Goal: Task Accomplishment & Management: Manage account settings

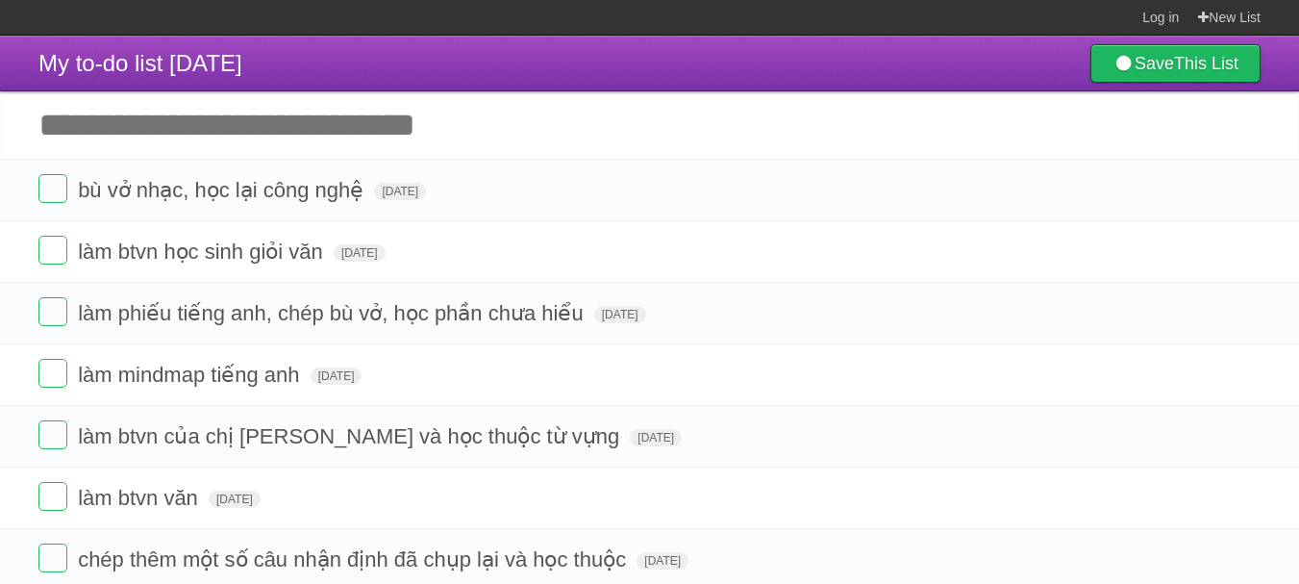
scroll to position [94, 0]
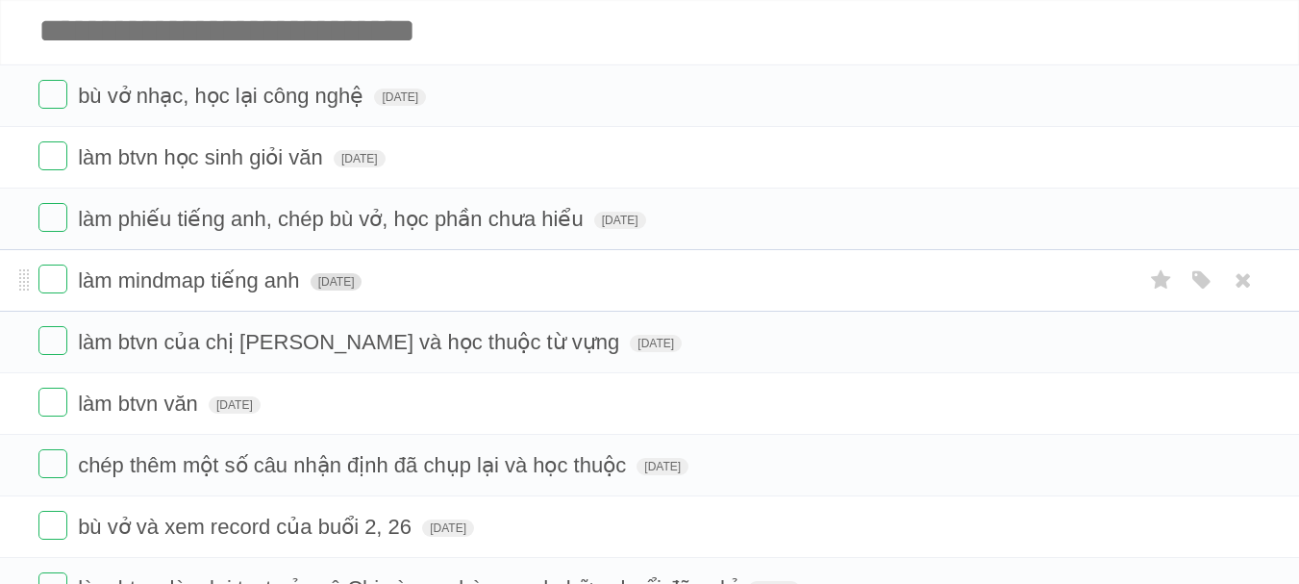
click at [363, 275] on span "[DATE]" at bounding box center [337, 281] width 52 height 17
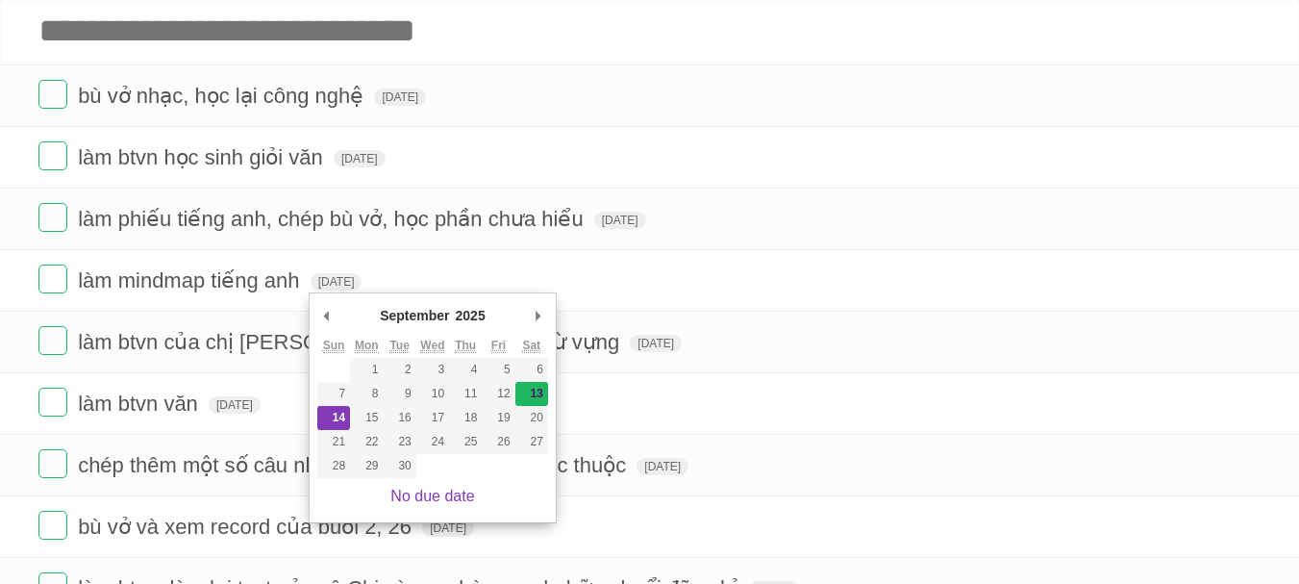
type span "[DATE]"
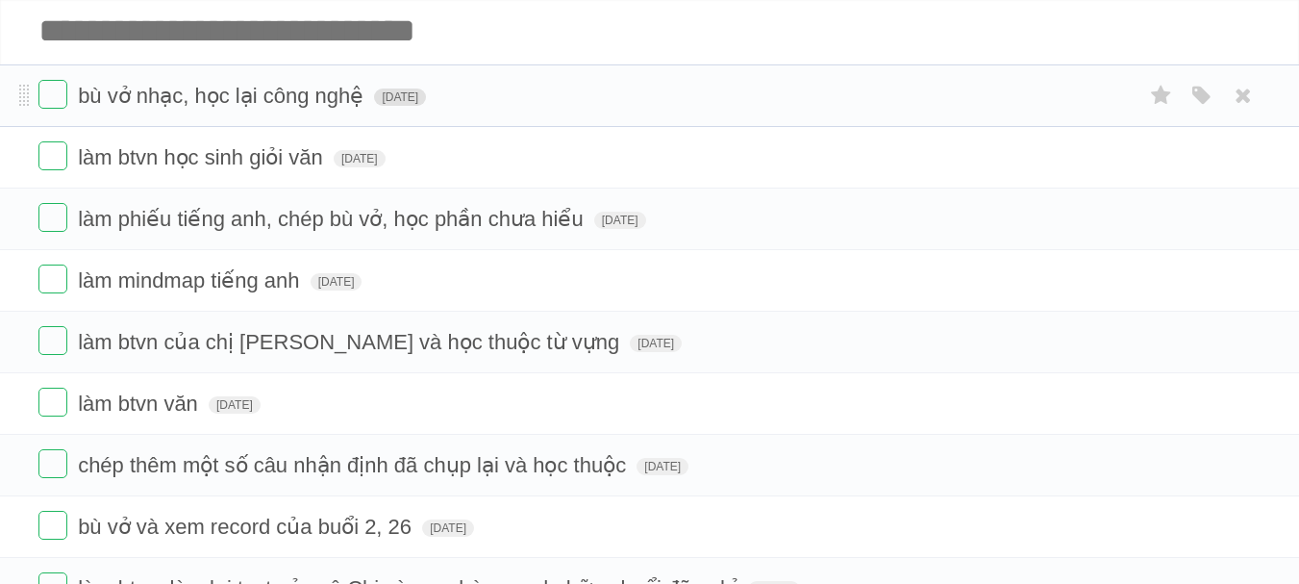
click at [426, 98] on span "[DATE]" at bounding box center [400, 96] width 52 height 17
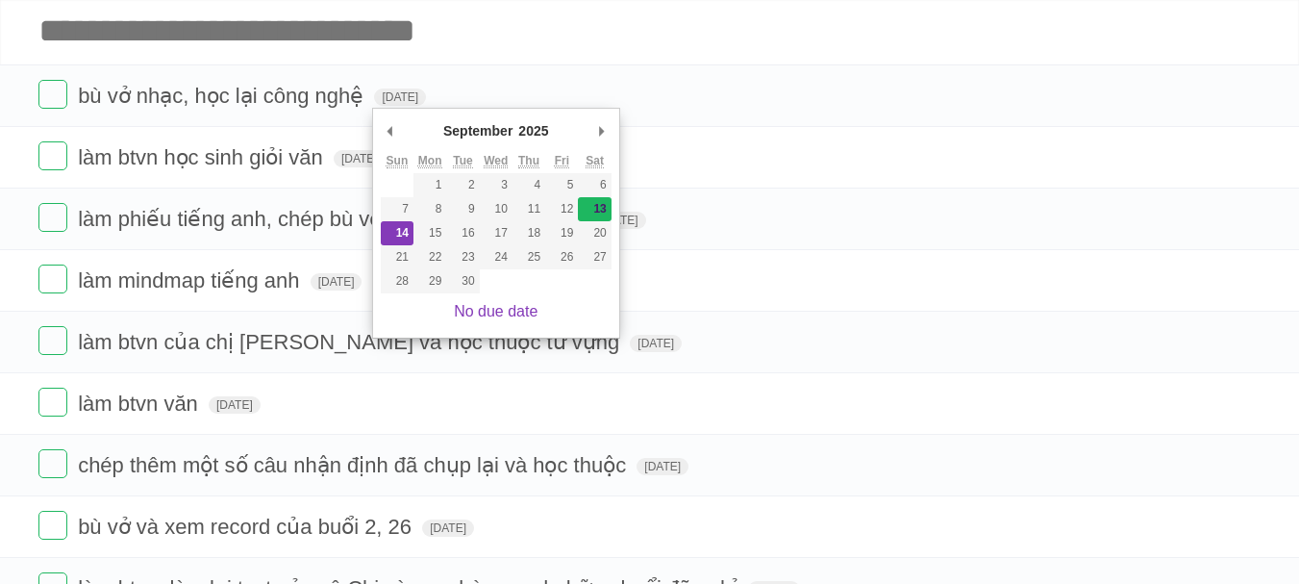
type span "[DATE]"
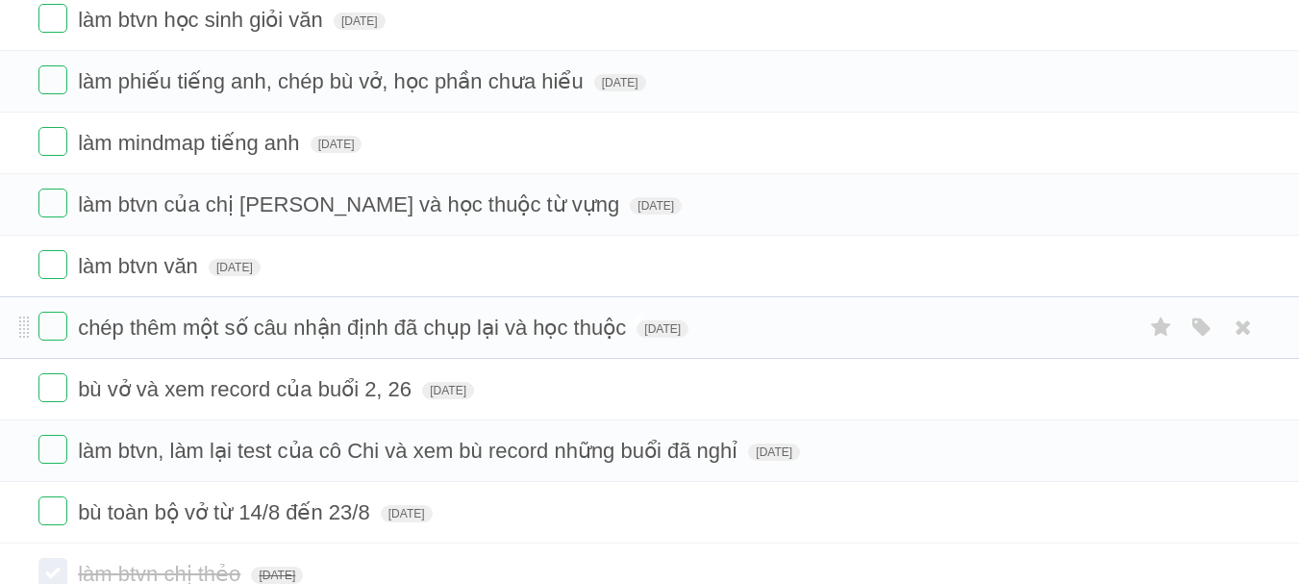
scroll to position [233, 0]
click at [464, 398] on span "[DATE]" at bounding box center [448, 389] width 52 height 17
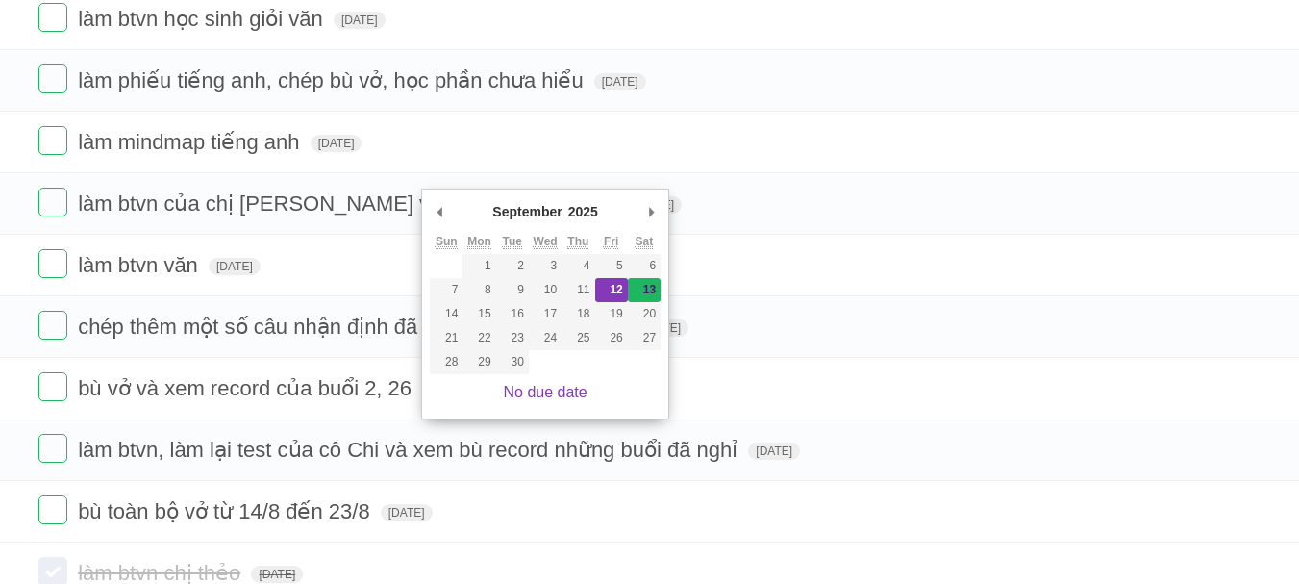
type span "[DATE]"
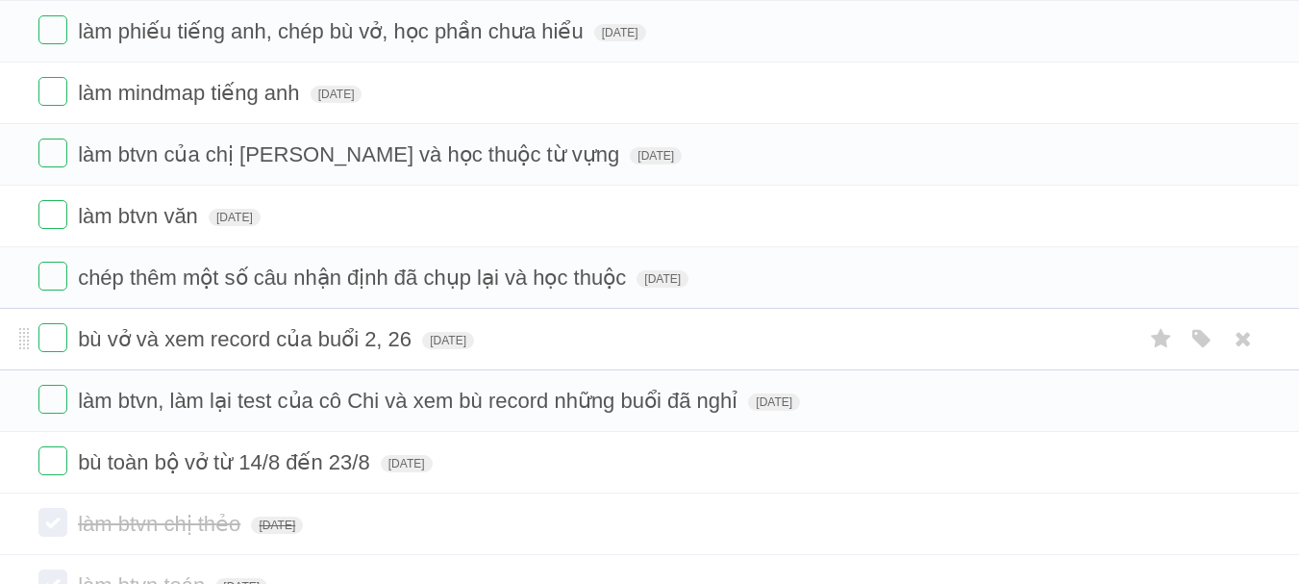
scroll to position [284, 0]
